Goal: Information Seeking & Learning: Learn about a topic

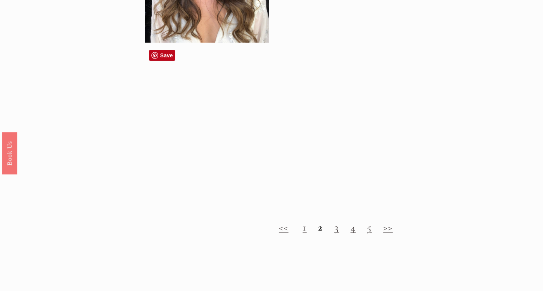
scroll to position [639, 0]
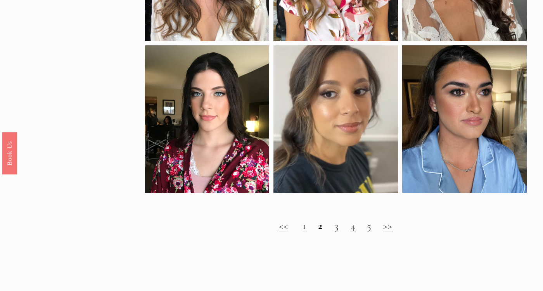
click at [304, 230] on link "1" at bounding box center [305, 226] width 4 height 13
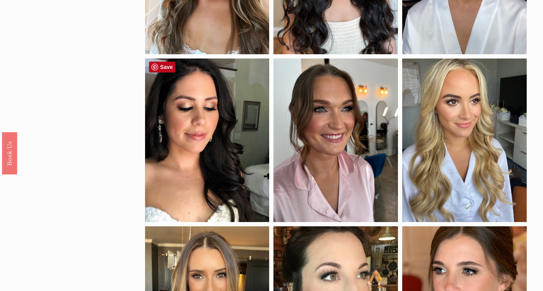
scroll to position [193, 0]
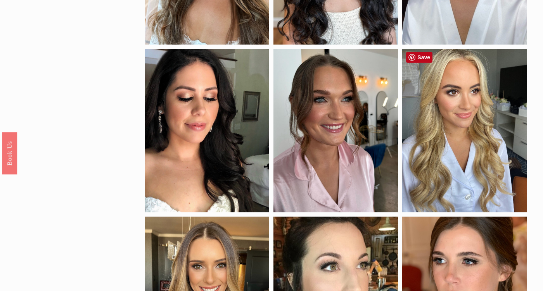
click at [455, 135] on div at bounding box center [464, 130] width 125 height 163
click at [465, 111] on div at bounding box center [464, 130] width 125 height 163
click at [451, 140] on div at bounding box center [464, 130] width 125 height 163
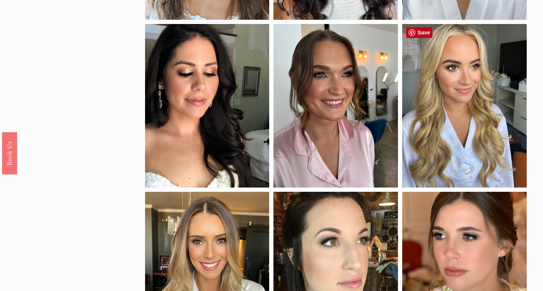
scroll to position [240, 0]
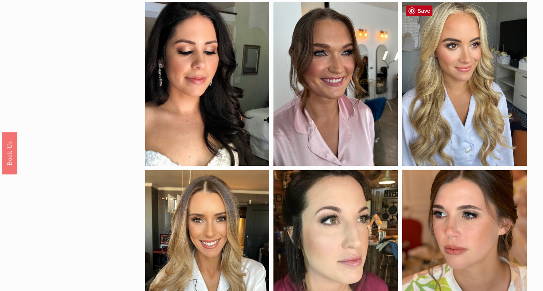
click at [442, 53] on div at bounding box center [464, 83] width 125 height 163
click at [449, 87] on div at bounding box center [464, 83] width 125 height 163
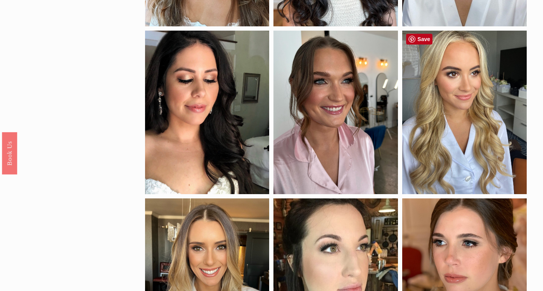
scroll to position [208, 0]
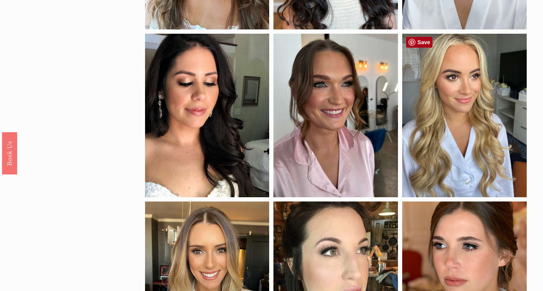
click at [429, 39] on link "Save" at bounding box center [419, 42] width 26 height 11
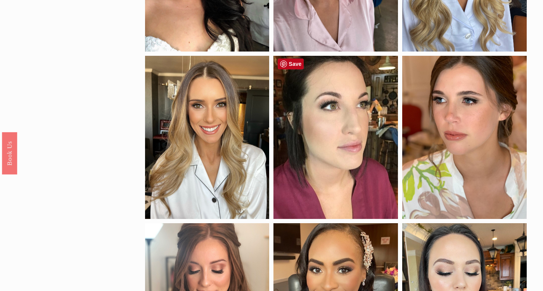
scroll to position [360, 0]
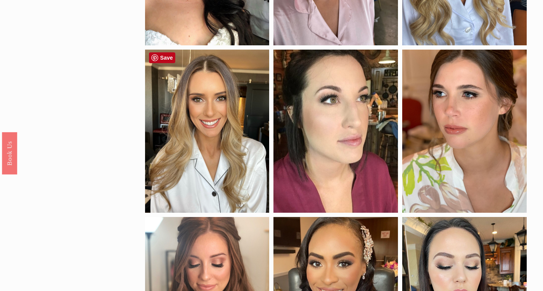
click at [209, 127] on div at bounding box center [207, 131] width 125 height 163
click at [167, 59] on link "Save" at bounding box center [162, 57] width 26 height 11
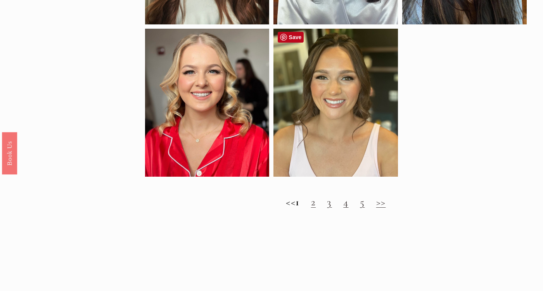
scroll to position [724, 0]
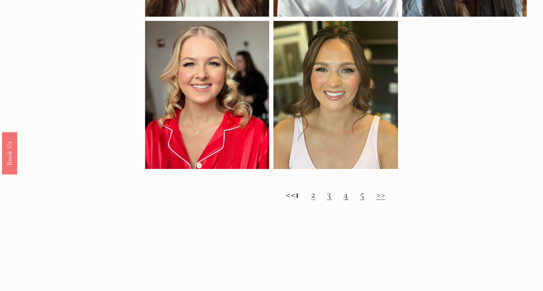
click at [334, 199] on h2 "<< 1 2 3 4 5 >>" at bounding box center [336, 195] width 382 height 12
click at [334, 198] on h2 "<< 1 2 3 4 5 >>" at bounding box center [336, 195] width 382 height 12
click at [332, 198] on link "3" at bounding box center [329, 194] width 5 height 13
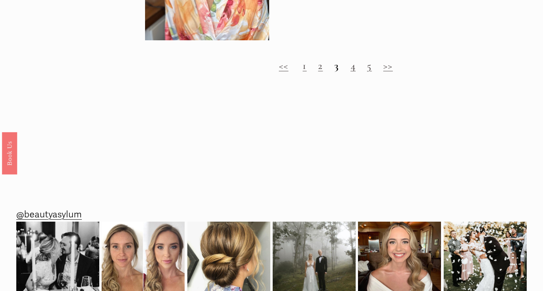
scroll to position [816, 0]
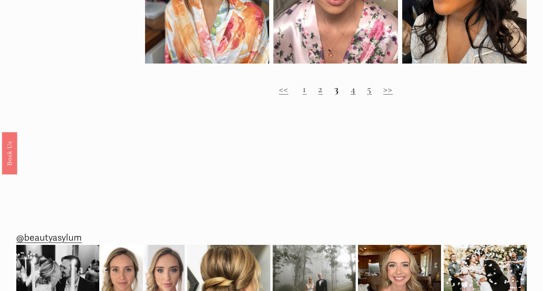
click at [355, 94] on link "4" at bounding box center [353, 89] width 5 height 13
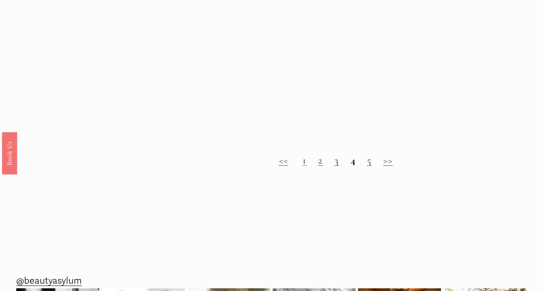
scroll to position [844, 0]
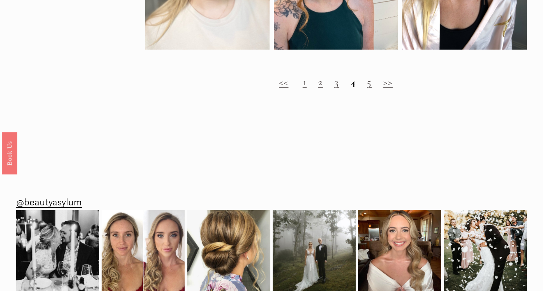
click at [355, 86] on strong "4" at bounding box center [353, 82] width 5 height 13
click at [367, 87] on h2 "<< 1 2 3 4 5 >>" at bounding box center [336, 82] width 382 height 12
click at [369, 88] on link "5" at bounding box center [369, 82] width 5 height 13
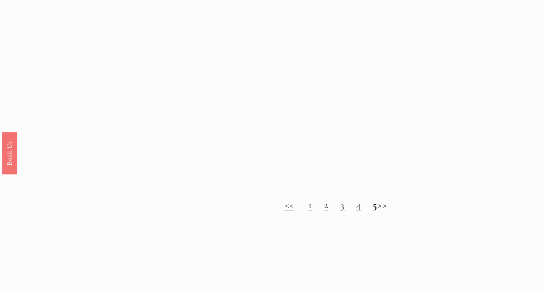
scroll to position [753, 0]
